Goal: Task Accomplishment & Management: Manage account settings

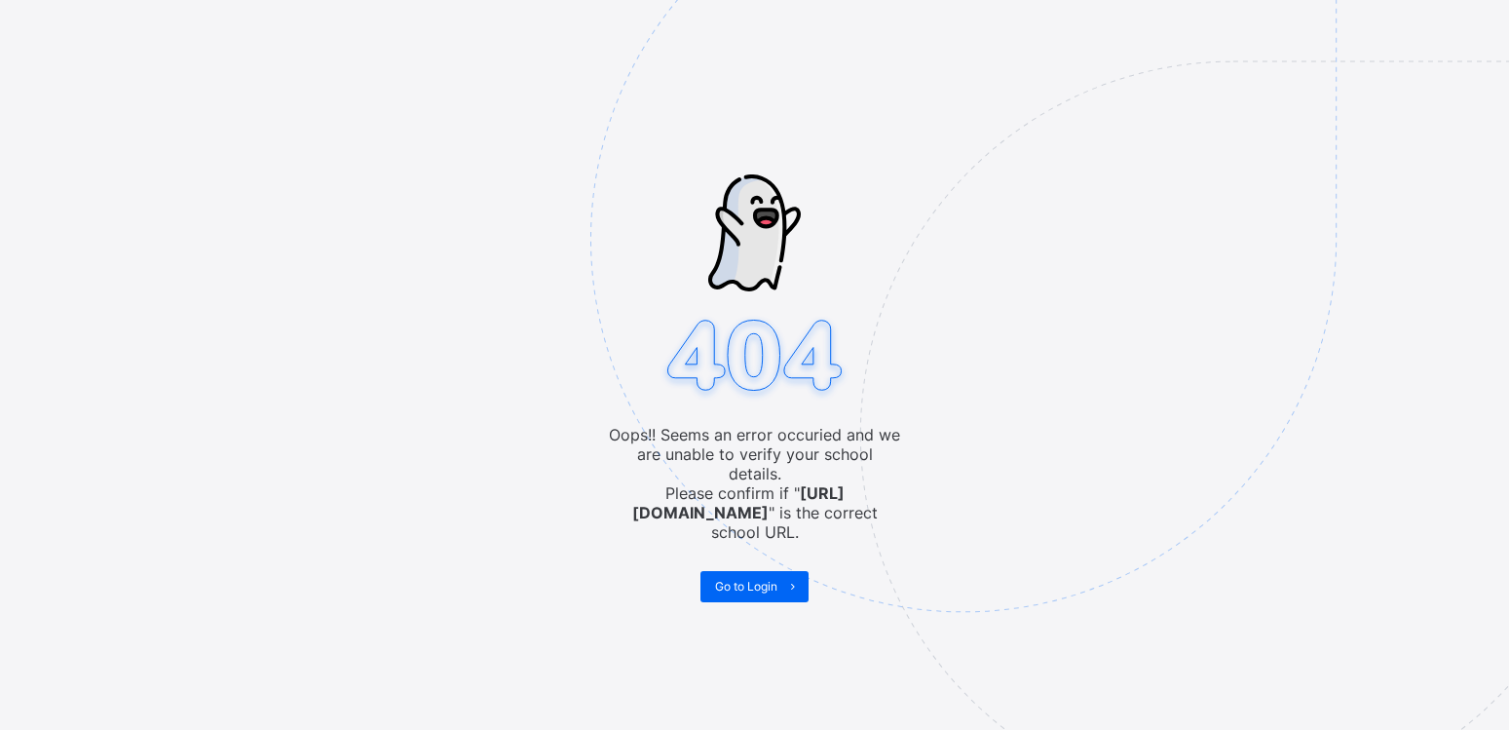
click at [906, 315] on img at bounding box center [1098, 337] width 1016 height 942
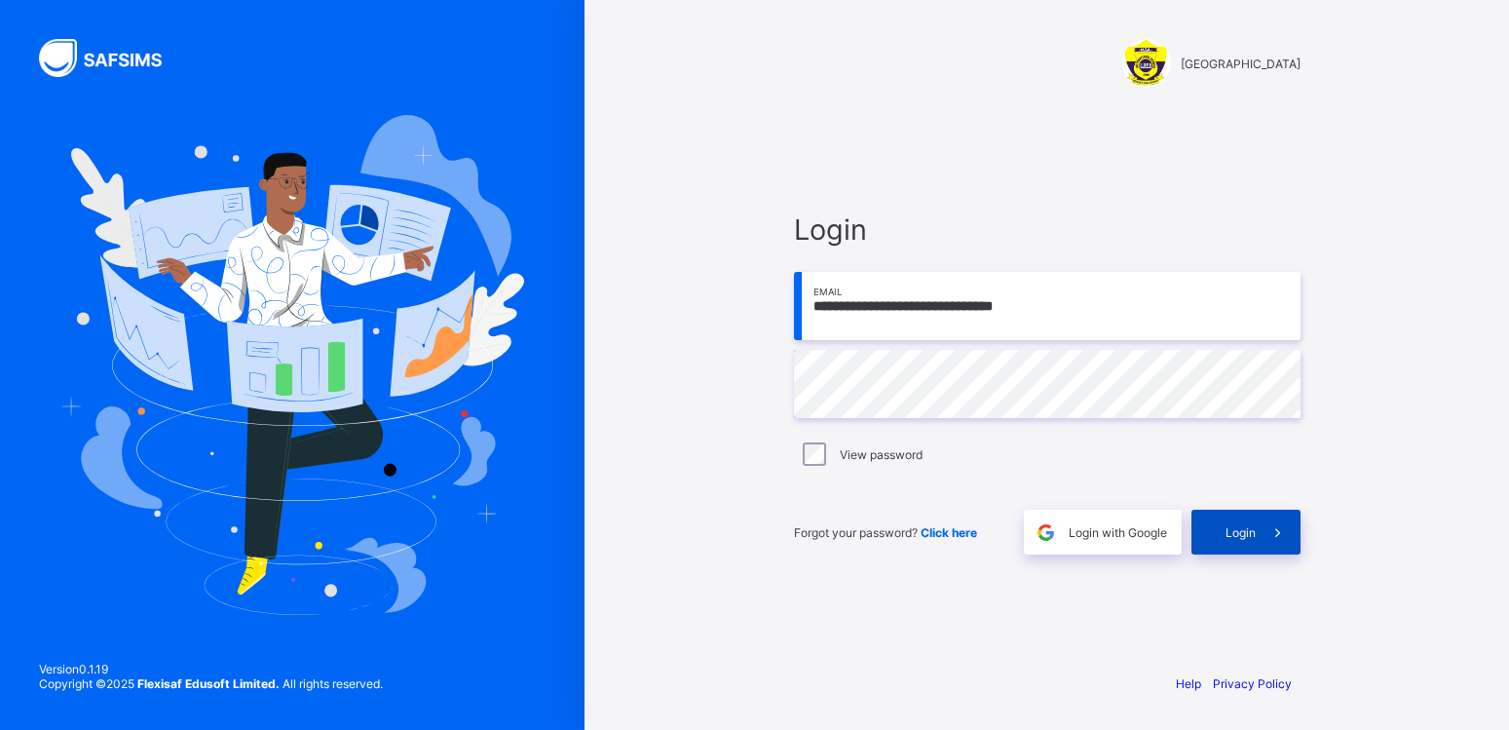
type input "**********"
click at [1208, 529] on div "Login" at bounding box center [1245, 532] width 109 height 45
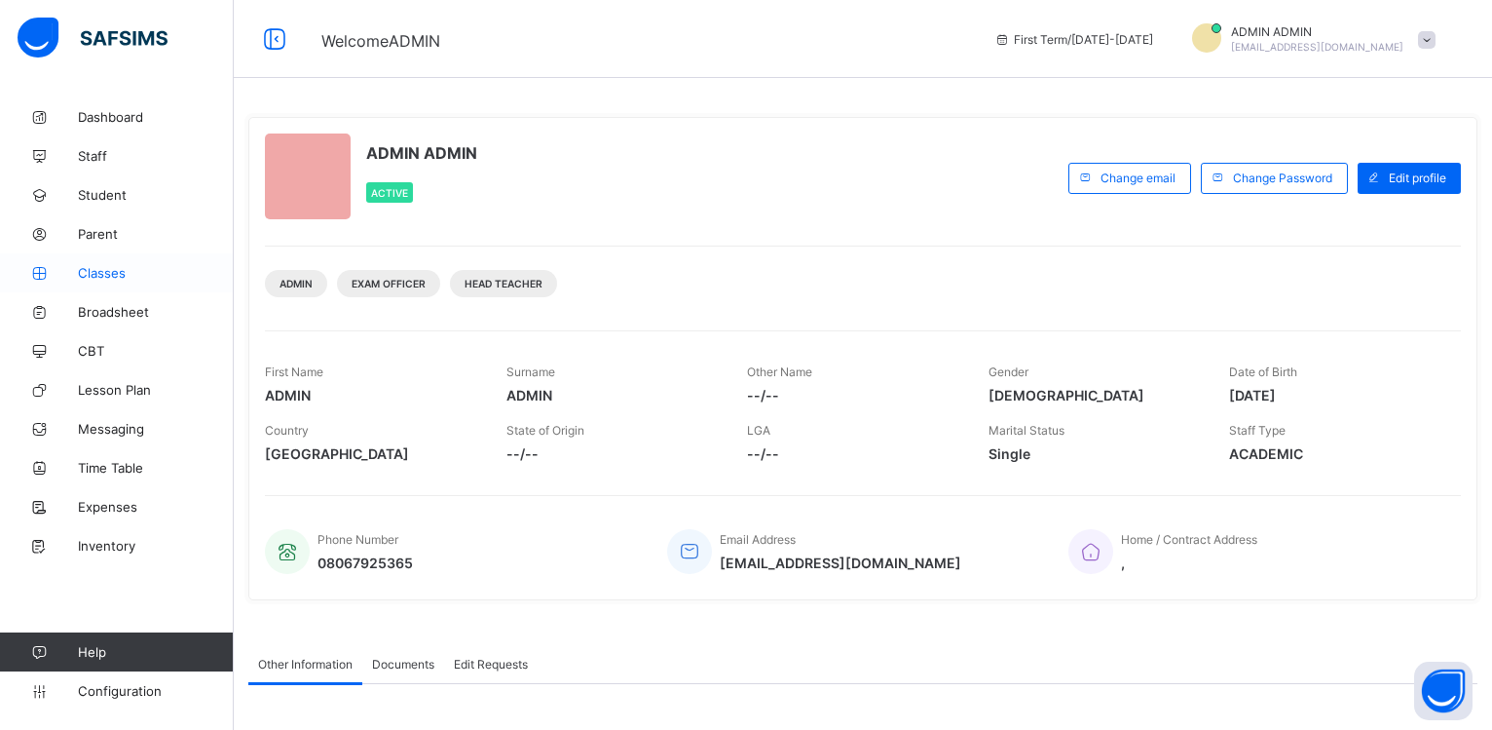
click at [106, 278] on span "Classes" at bounding box center [156, 273] width 156 height 16
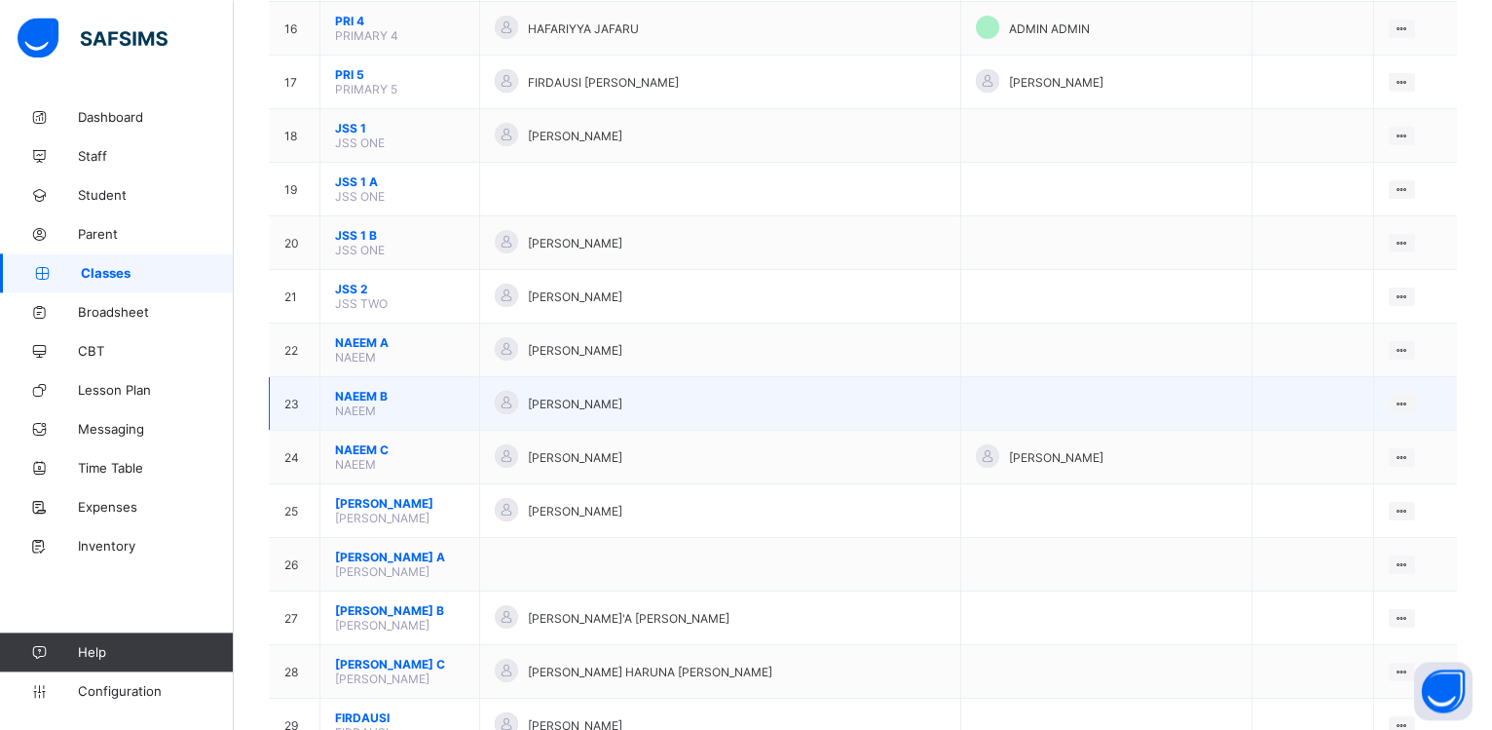
scroll to position [1034, 0]
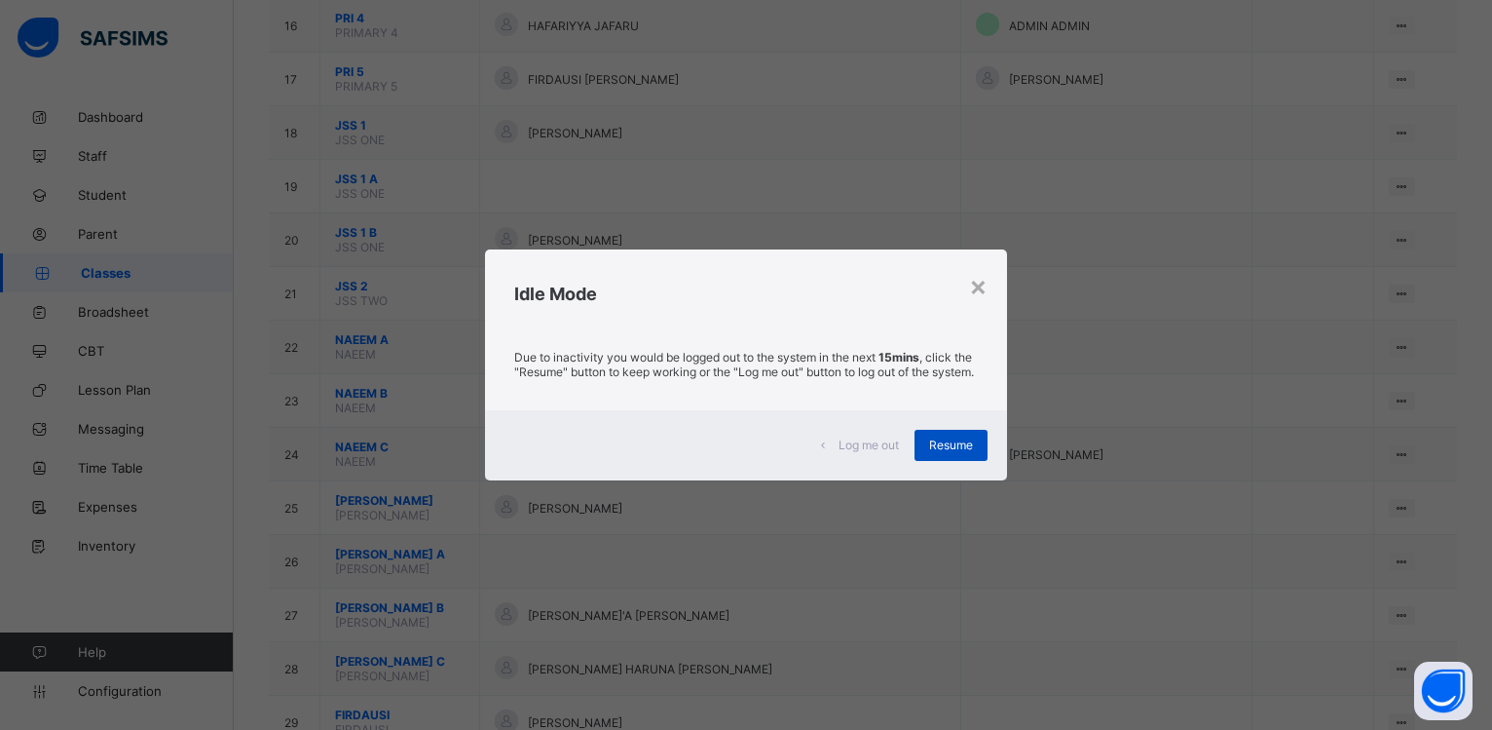
click at [953, 452] on span "Resume" at bounding box center [951, 444] width 44 height 15
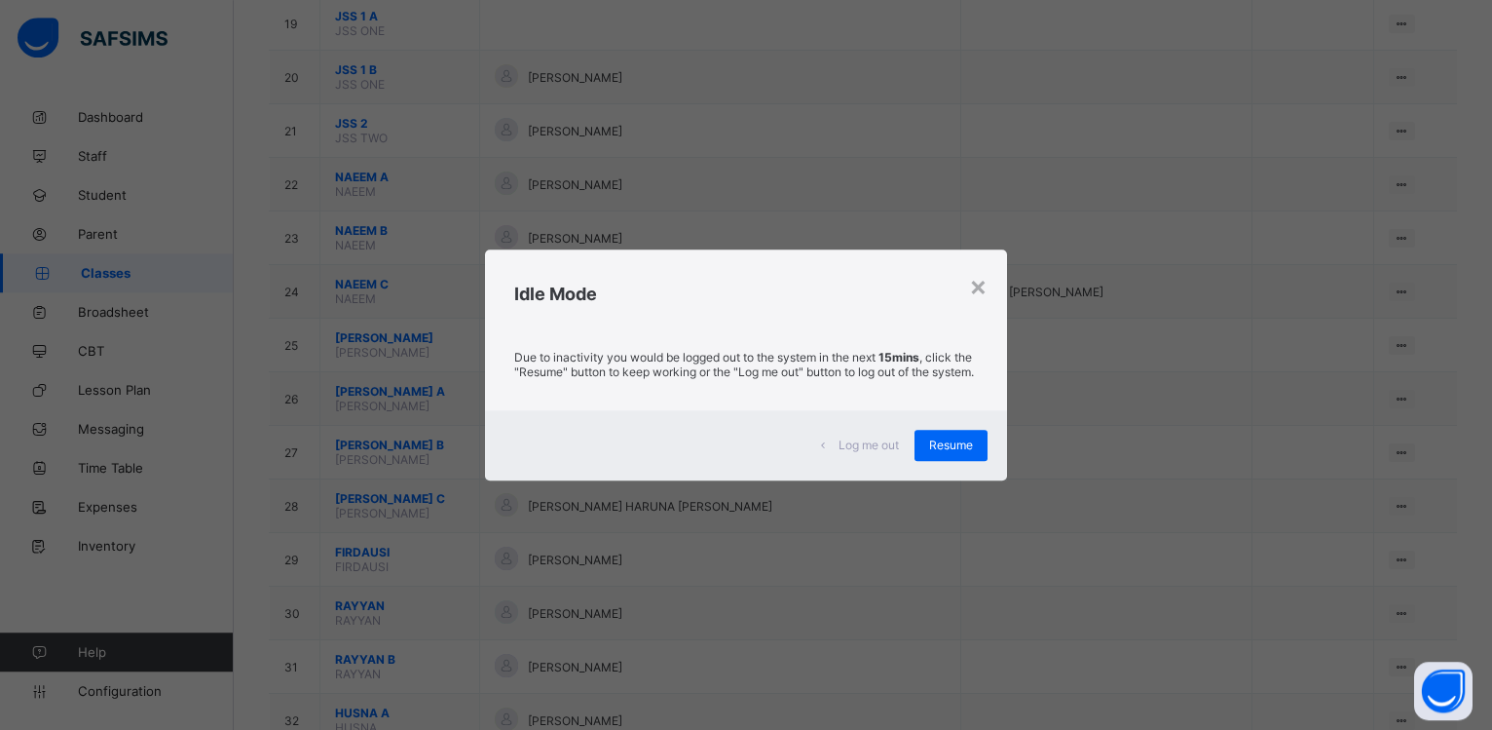
scroll to position [1332, 0]
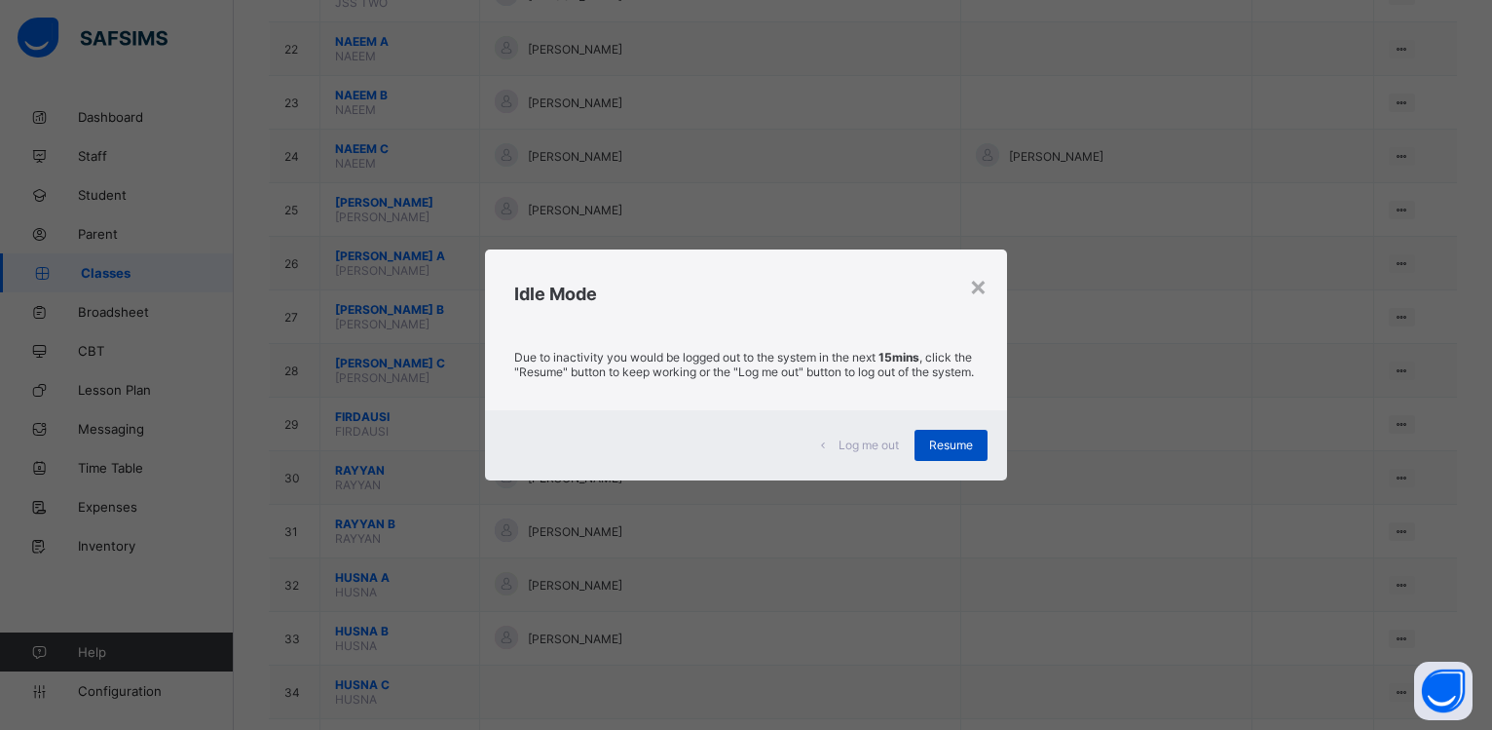
click at [950, 461] on div "Resume" at bounding box center [951, 445] width 73 height 31
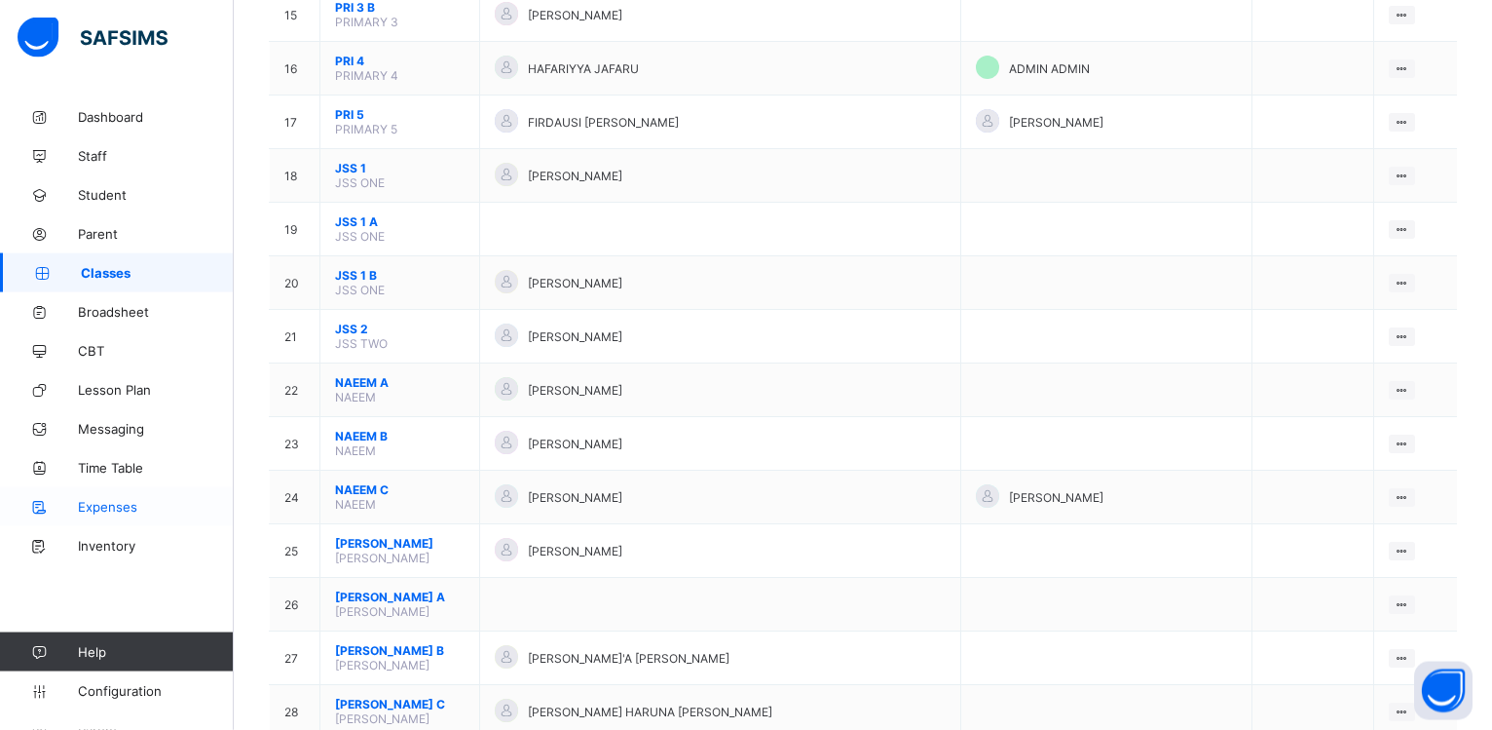
scroll to position [835, 0]
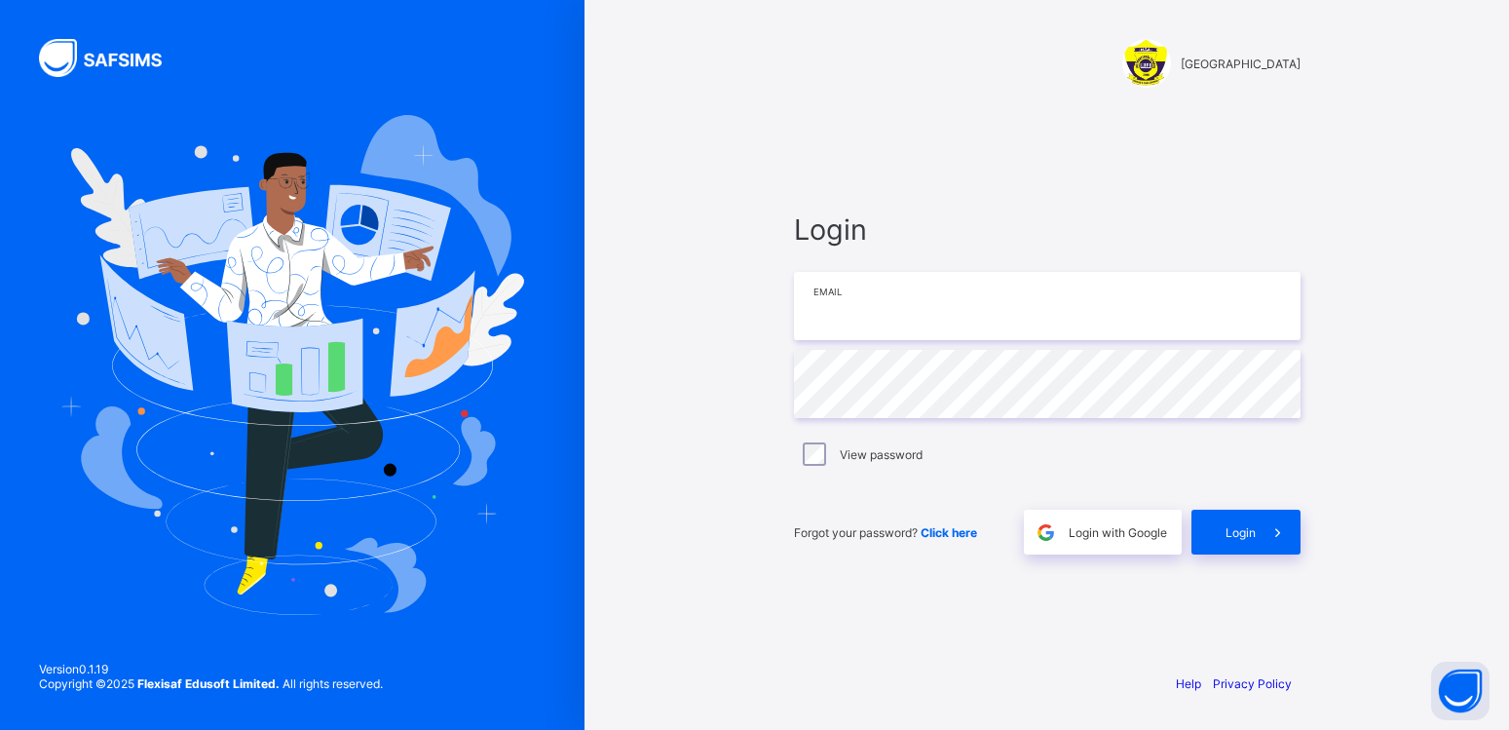
click at [931, 299] on input "email" at bounding box center [1047, 306] width 507 height 68
type input "**********"
click at [1278, 543] on span at bounding box center [1278, 532] width 45 height 45
drag, startPoint x: 661, startPoint y: 171, endPoint x: 1508, endPoint y: 768, distance: 1035.5
click at [1508, 729] on html "MIA International School Login Email Password View password Forgot your passwor…" at bounding box center [754, 365] width 1509 height 730
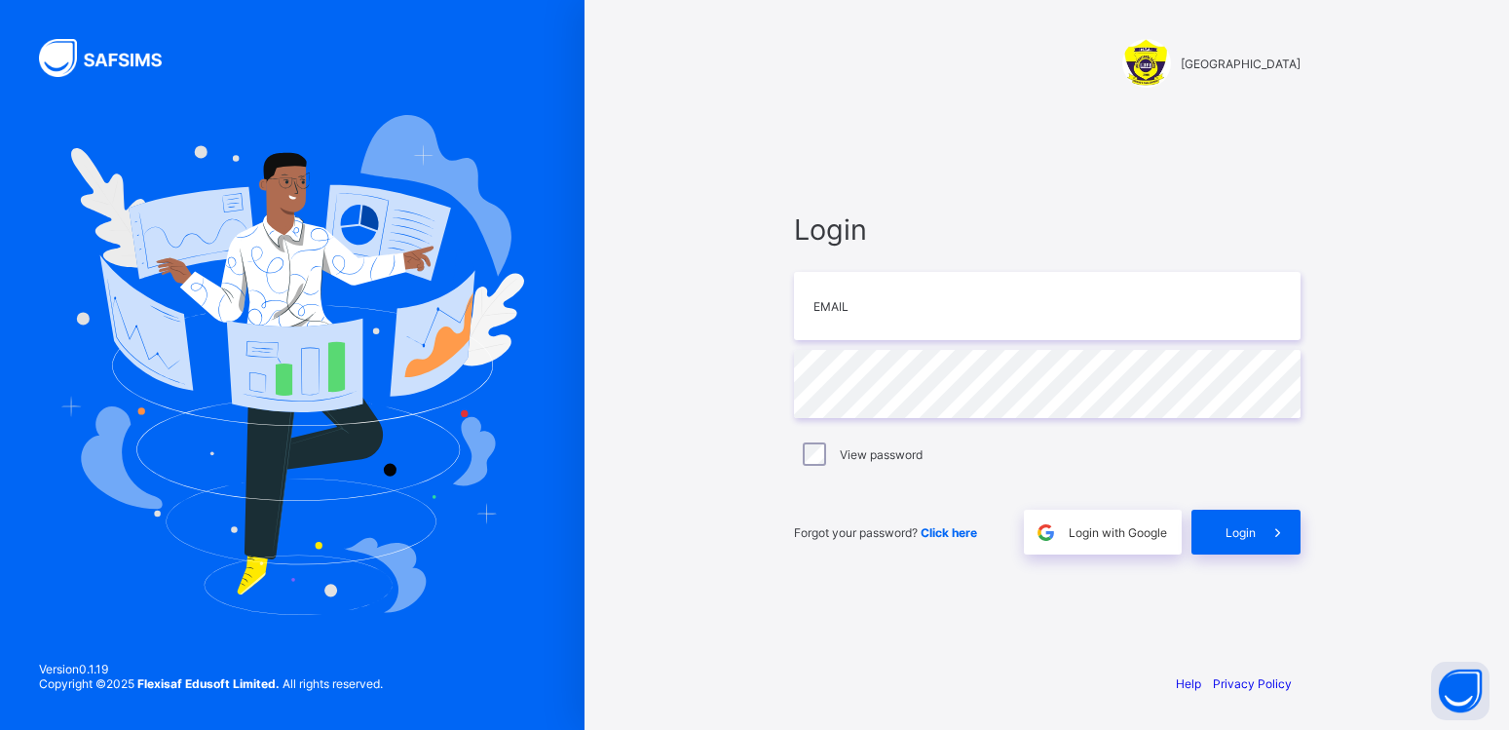
click at [762, 145] on div "MIA International School Login Email Password View password Forgot your passwor…" at bounding box center [1047, 365] width 585 height 730
